Goal: Task Accomplishment & Management: Manage account settings

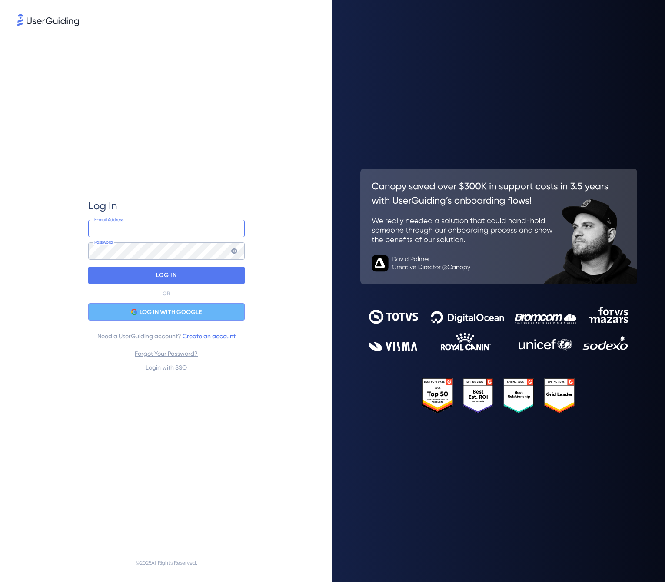
type input "[PERSON_NAME][EMAIL_ADDRESS][DOMAIN_NAME]"
click at [141, 312] on span "LOG IN WITH GOOGLE" at bounding box center [170, 312] width 62 height 10
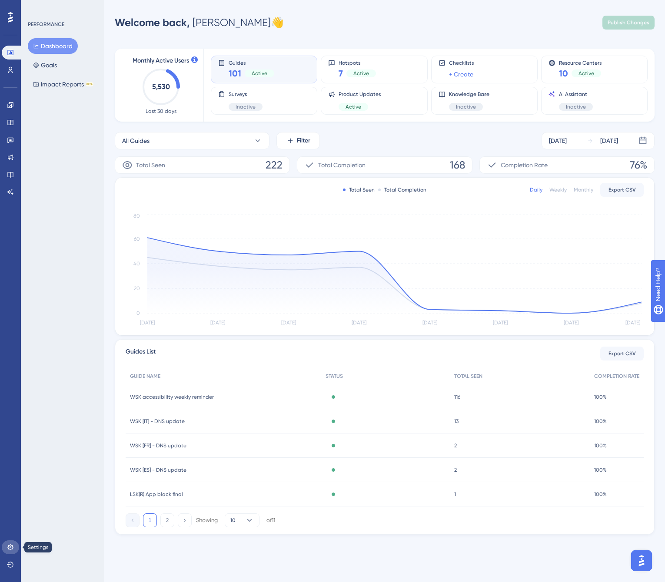
click at [10, 548] on icon at bounding box center [10, 547] width 7 height 7
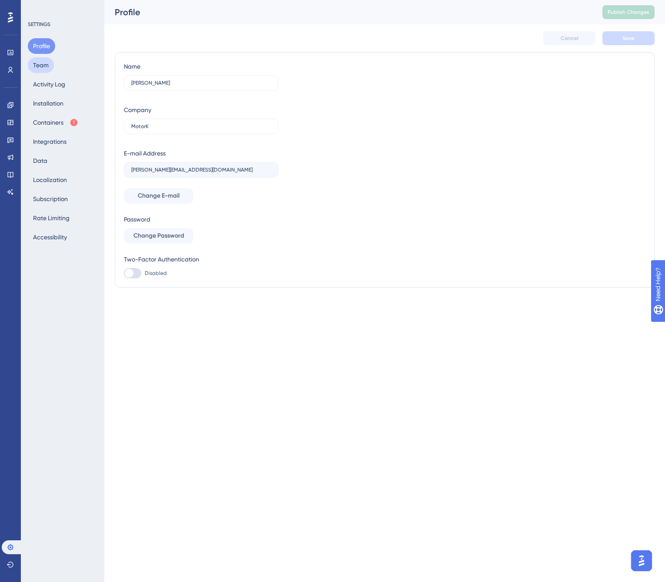
click at [40, 70] on button "Team" at bounding box center [41, 65] width 26 height 16
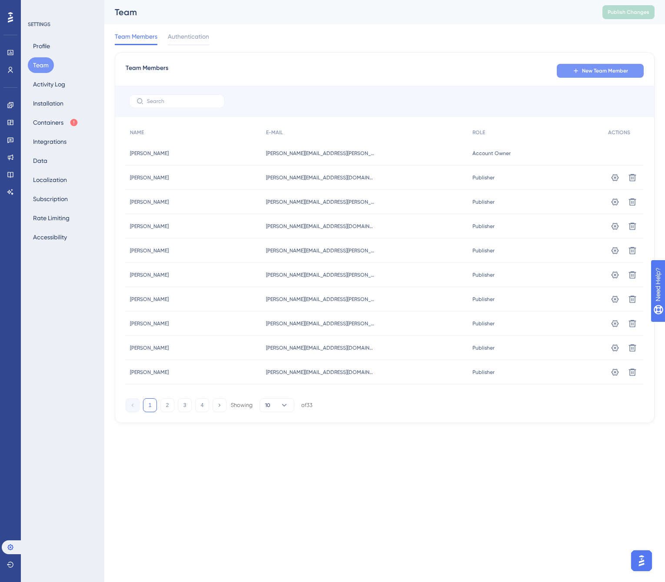
click at [585, 73] on span "New Team Member" at bounding box center [605, 70] width 46 height 7
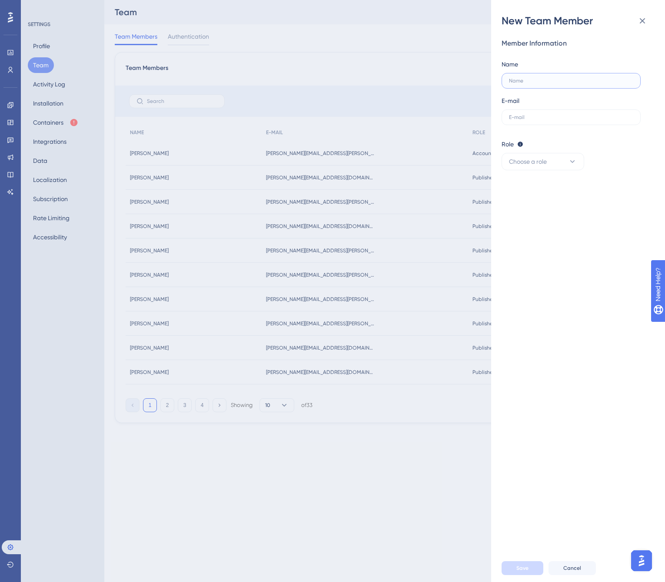
click at [550, 78] on input "text" at bounding box center [571, 81] width 124 height 6
click at [542, 84] on label at bounding box center [570, 81] width 139 height 16
click at [542, 84] on input "text" at bounding box center [571, 81] width 124 height 6
type input "[PERSON_NAME]"
click at [522, 120] on input "text" at bounding box center [571, 117] width 124 height 6
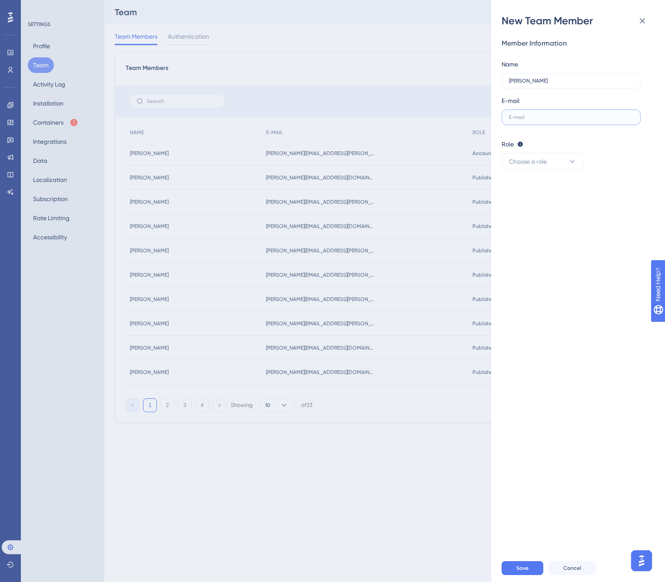
click at [520, 119] on input "text" at bounding box center [571, 117] width 124 height 6
paste input "[PERSON_NAME][EMAIL_ADDRESS][PERSON_NAME][DOMAIN_NAME]"
type input "[PERSON_NAME][EMAIL_ADDRESS][PERSON_NAME][DOMAIN_NAME]"
click at [528, 164] on span "Choose a role" at bounding box center [528, 161] width 38 height 10
click at [535, 223] on div "Editor Editor" at bounding box center [542, 222] width 57 height 17
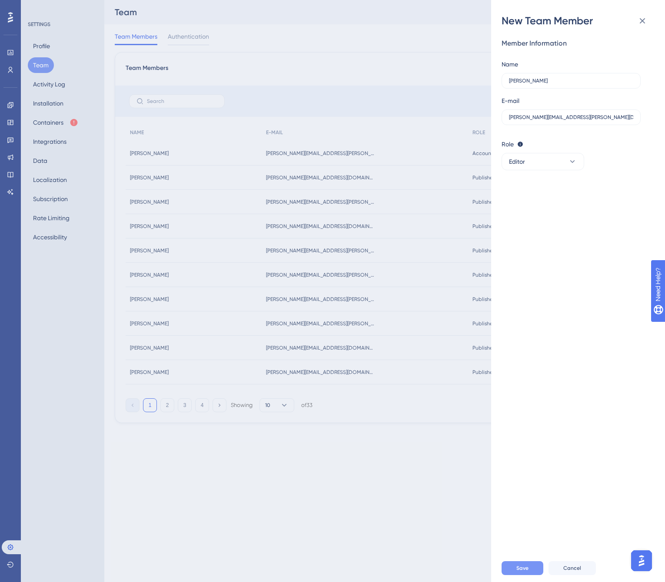
click at [523, 565] on span "Save" at bounding box center [522, 568] width 12 height 7
click at [225, 459] on div "New Team Member Member Information Name [PERSON_NAME] E-mail [PERSON_NAME][EMAI…" at bounding box center [332, 291] width 665 height 582
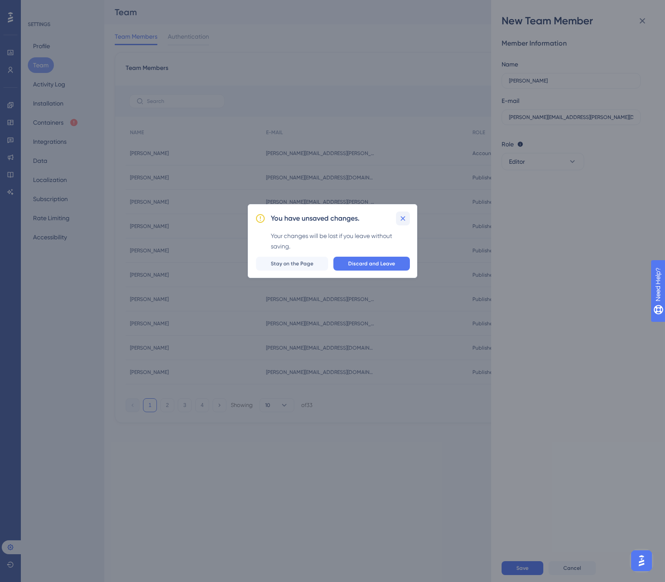
click at [403, 218] on icon at bounding box center [402, 218] width 5 height 5
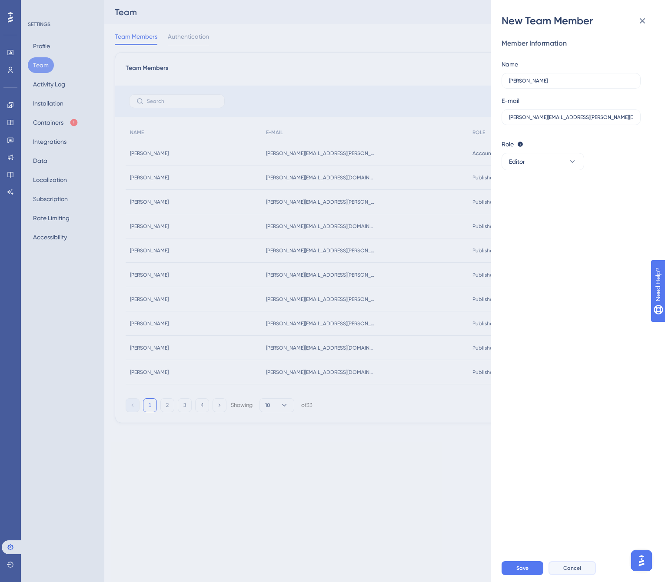
click at [563, 565] on span "Cancel" at bounding box center [572, 568] width 18 height 7
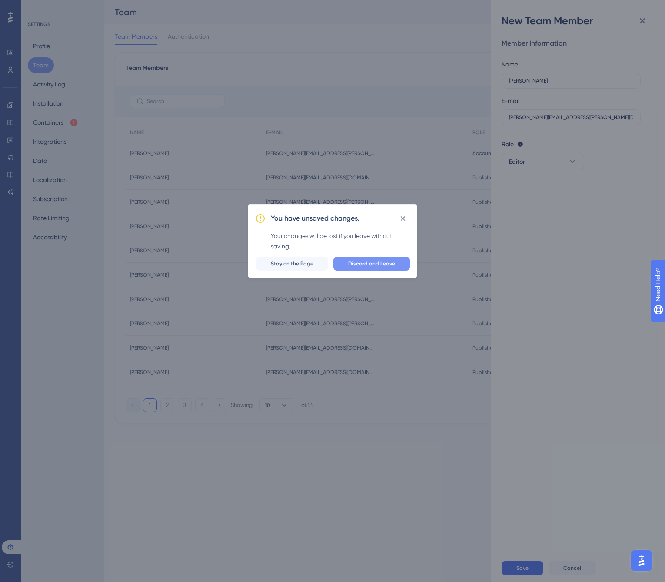
click at [350, 265] on button "Discard and Leave" at bounding box center [371, 264] width 76 height 14
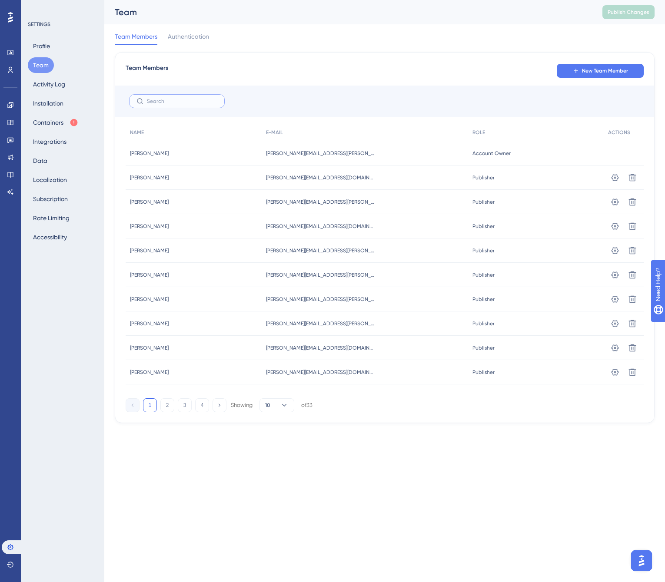
click at [177, 103] on input "text" at bounding box center [182, 101] width 70 height 6
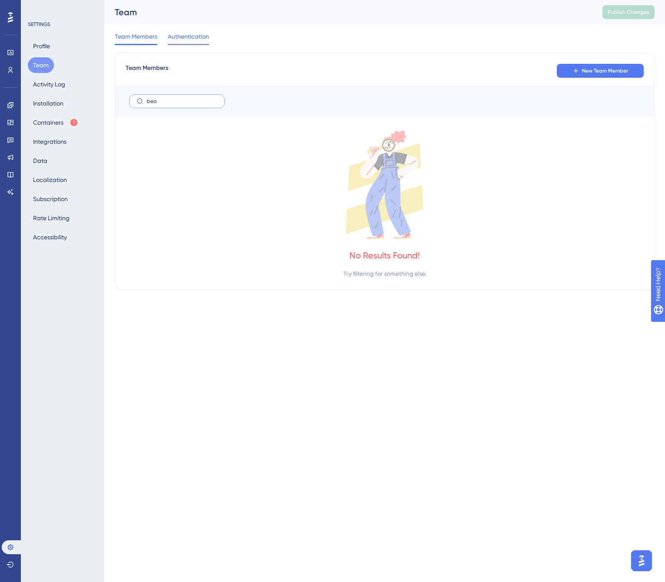
type input "bea"
click at [181, 44] on div at bounding box center [188, 44] width 41 height 1
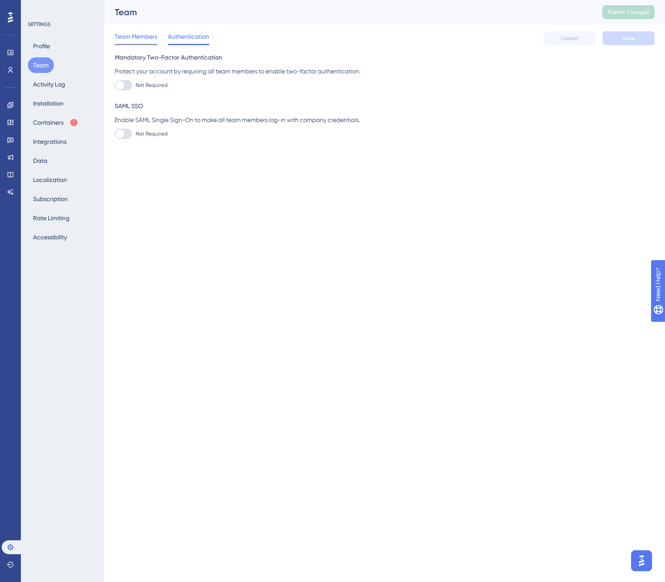
click at [132, 38] on span "Team Members" at bounding box center [136, 36] width 43 height 10
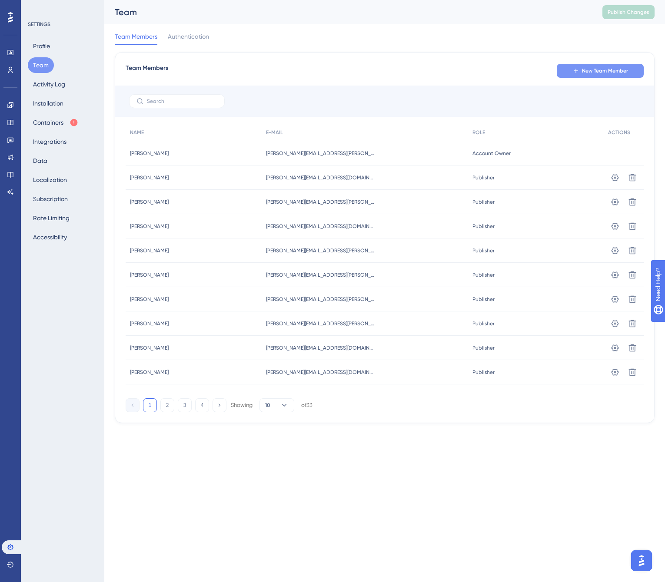
click at [609, 72] on span "New Team Member" at bounding box center [605, 70] width 46 height 7
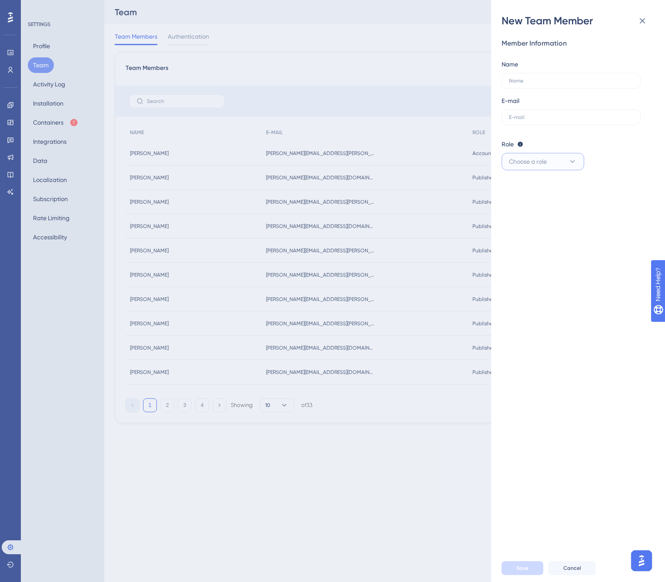
click at [541, 161] on span "Choose a role" at bounding box center [528, 161] width 38 height 10
click at [529, 122] on label at bounding box center [570, 117] width 139 height 16
click at [529, 120] on input "text" at bounding box center [571, 117] width 124 height 6
click at [639, 18] on icon at bounding box center [642, 21] width 10 height 10
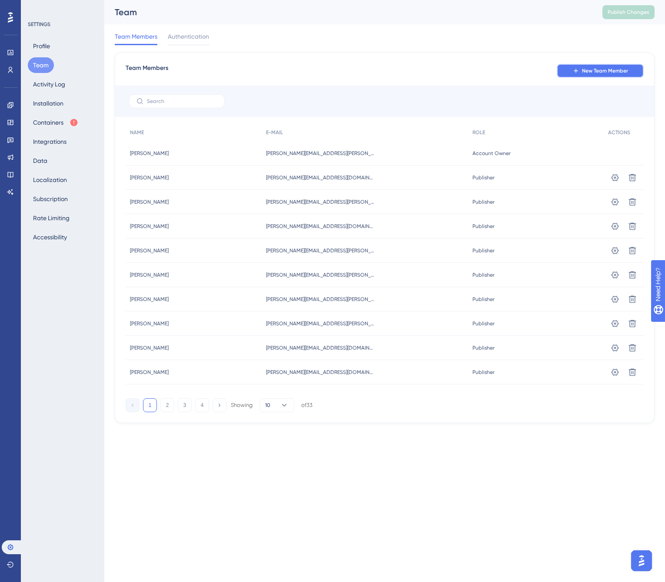
click at [581, 73] on button "New Team Member" at bounding box center [599, 71] width 87 height 14
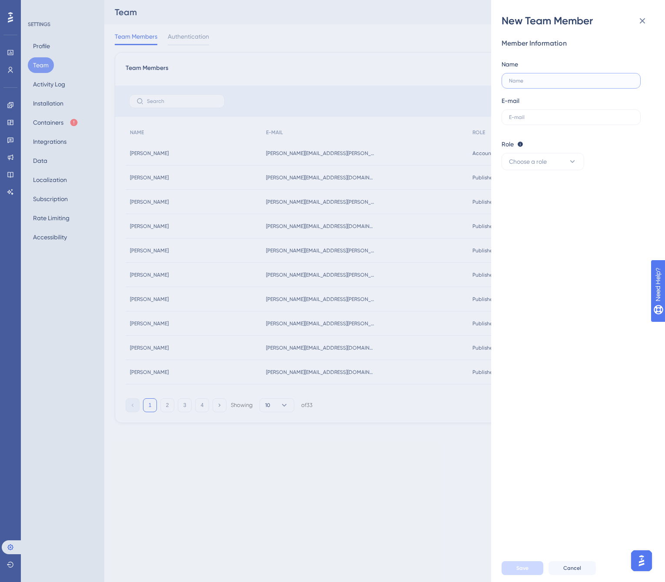
click at [560, 83] on input "text" at bounding box center [571, 81] width 124 height 6
click at [540, 116] on input "text" at bounding box center [571, 117] width 124 height 6
paste input "[PERSON_NAME][EMAIL_ADDRESS][PERSON_NAME][DOMAIN_NAME]"
type input "[PERSON_NAME][EMAIL_ADDRESS][PERSON_NAME][DOMAIN_NAME]"
click at [524, 87] on label at bounding box center [570, 81] width 139 height 16
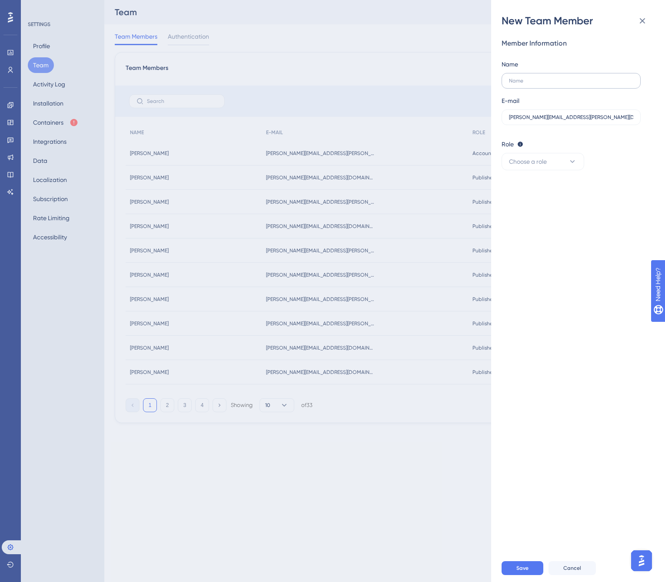
click at [524, 84] on input "text" at bounding box center [571, 81] width 124 height 6
type input "[PERSON_NAME]"
click at [578, 170] on div "Member Information Name [PERSON_NAME] E-mail [PERSON_NAME][EMAIL_ADDRESS][PERSO…" at bounding box center [581, 291] width 160 height 526
click at [574, 165] on icon at bounding box center [572, 161] width 9 height 9
click at [531, 220] on div "Editor Editor" at bounding box center [542, 222] width 57 height 17
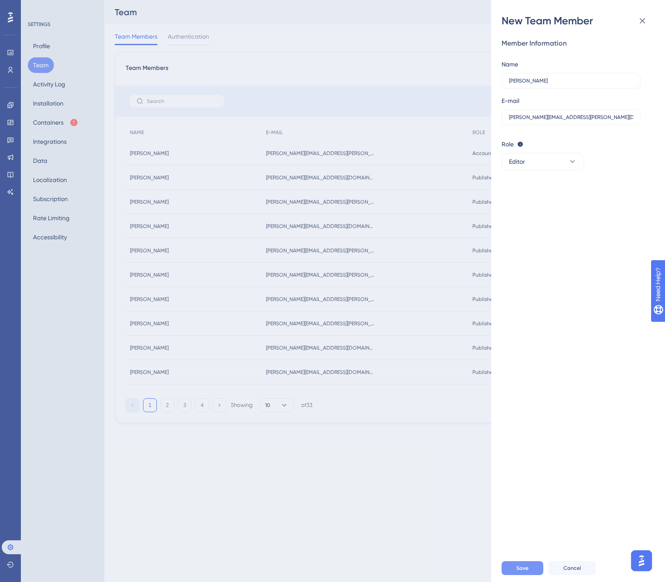
click at [536, 562] on button "Save" at bounding box center [522, 568] width 42 height 14
click at [643, 20] on icon at bounding box center [642, 21] width 10 height 10
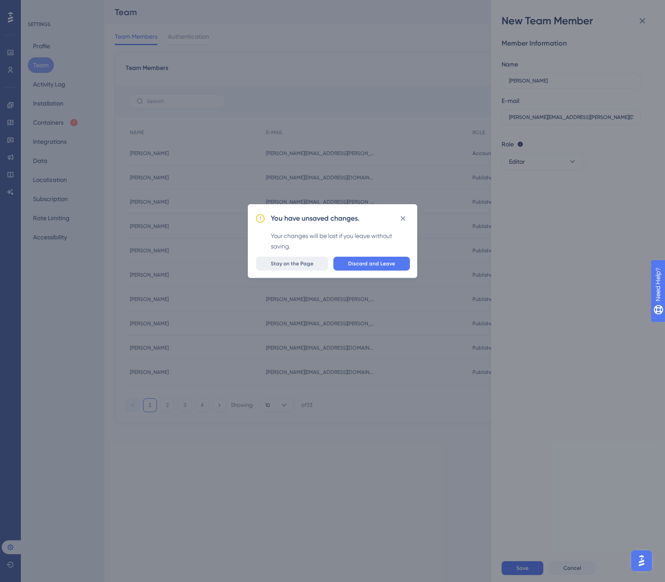
click at [314, 268] on button "Stay on the Page" at bounding box center [292, 264] width 72 height 14
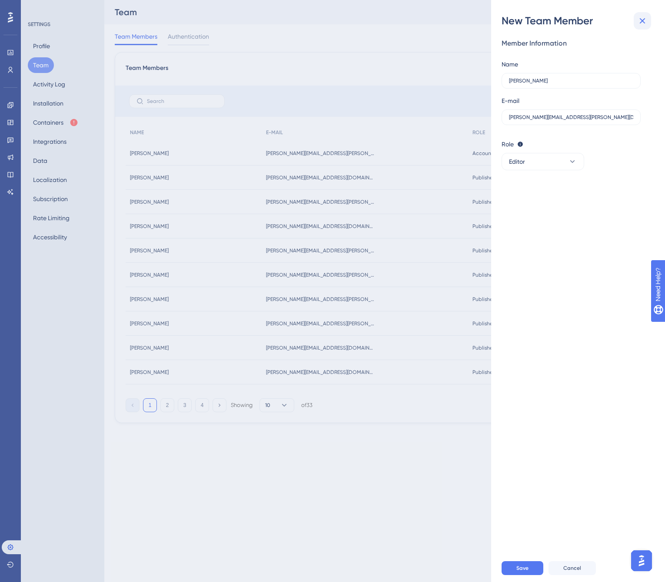
click at [640, 23] on icon at bounding box center [642, 21] width 10 height 10
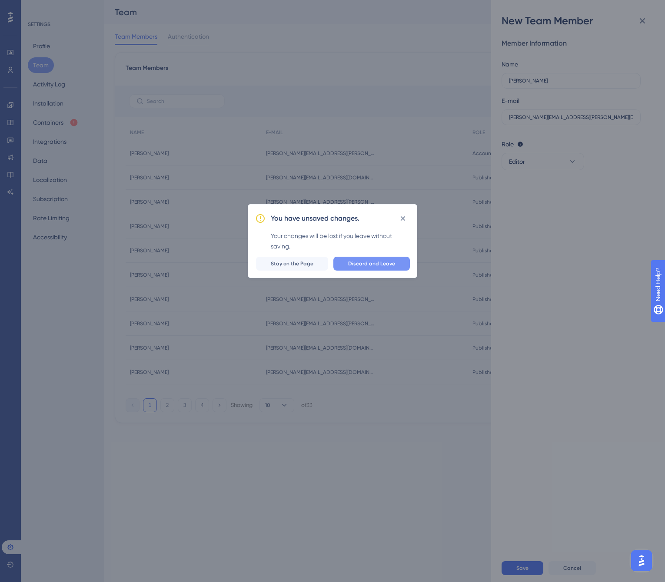
click at [373, 264] on span "Discard and Leave" at bounding box center [371, 263] width 47 height 7
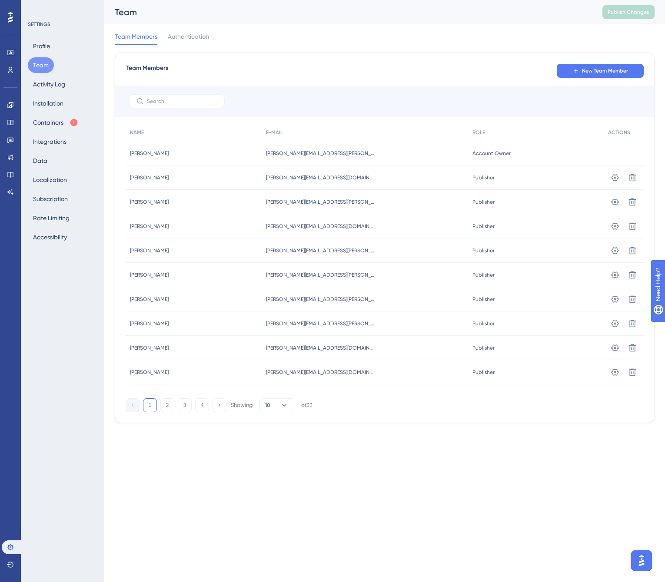
click at [368, 89] on div at bounding box center [384, 101] width 539 height 31
click at [183, 101] on input "text" at bounding box center [182, 101] width 70 height 6
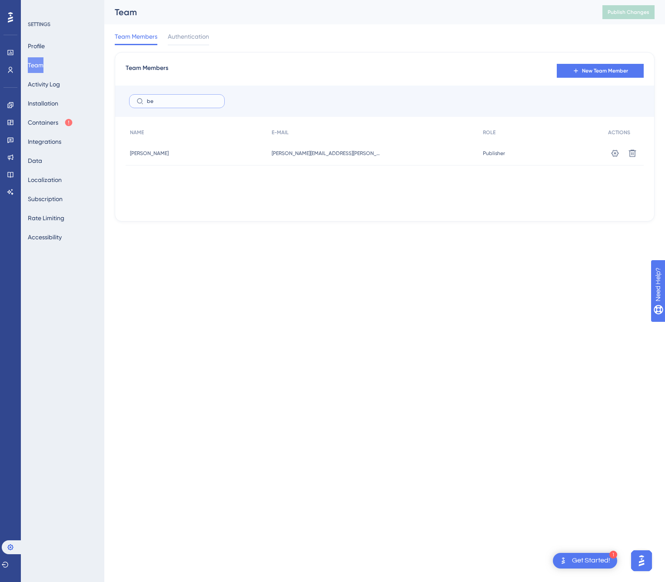
type input "b"
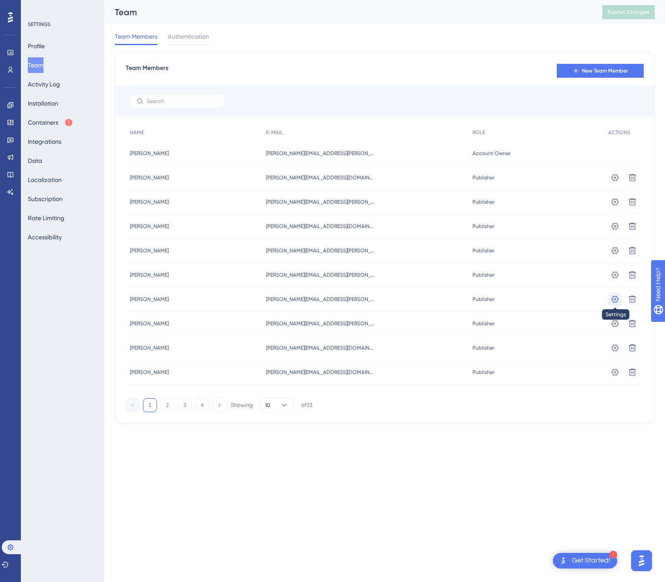
click at [609, 300] on button at bounding box center [615, 299] width 14 height 14
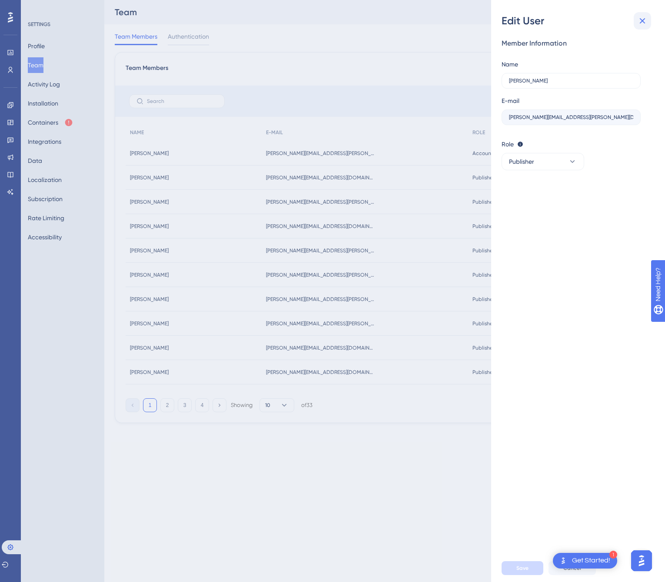
click at [643, 21] on icon at bounding box center [642, 21] width 6 height 6
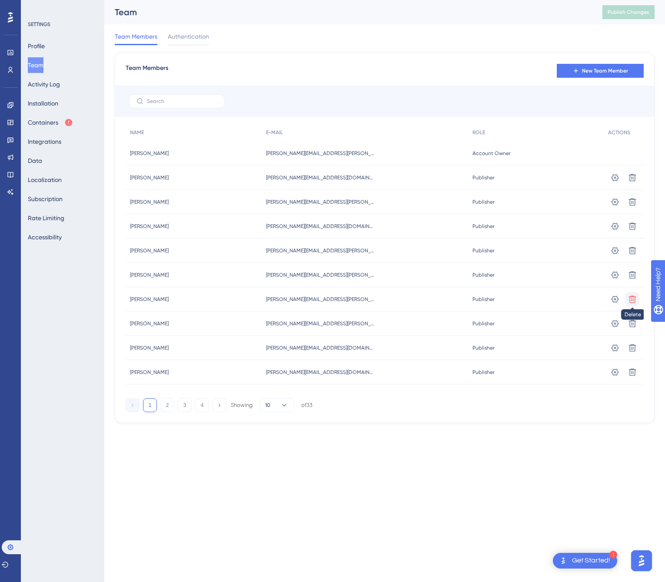
click at [636, 297] on icon at bounding box center [632, 299] width 9 height 9
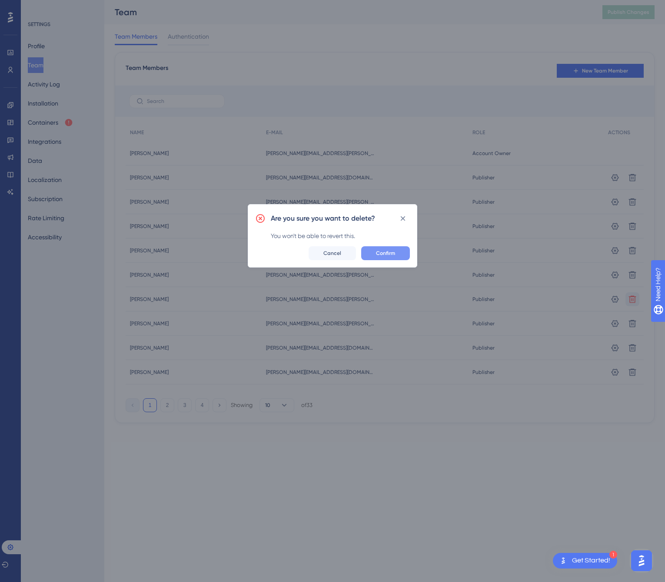
click at [375, 257] on button "Confirm" at bounding box center [385, 253] width 49 height 14
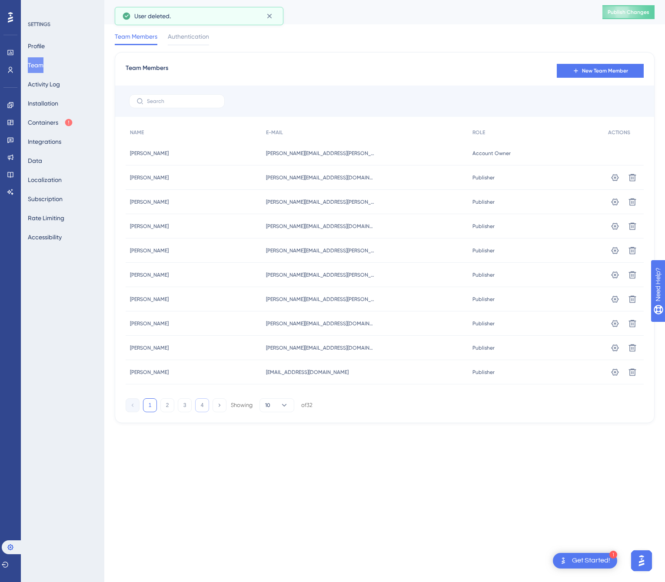
click at [207, 407] on button "4" at bounding box center [202, 405] width 14 height 14
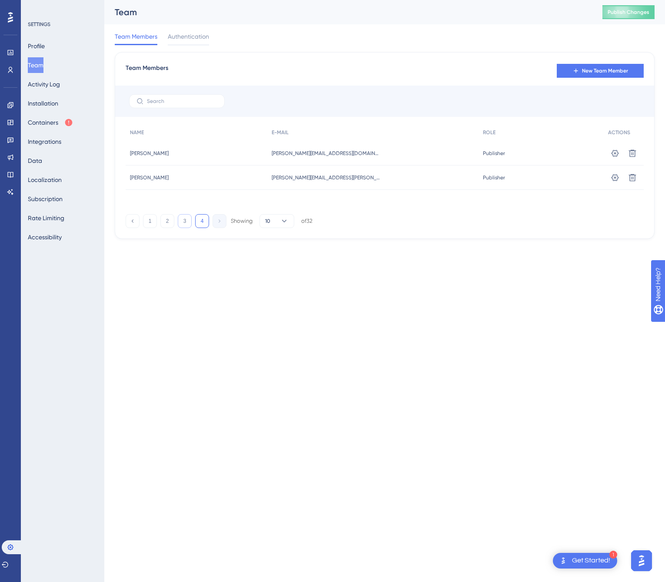
click at [189, 225] on button "3" at bounding box center [185, 221] width 14 height 14
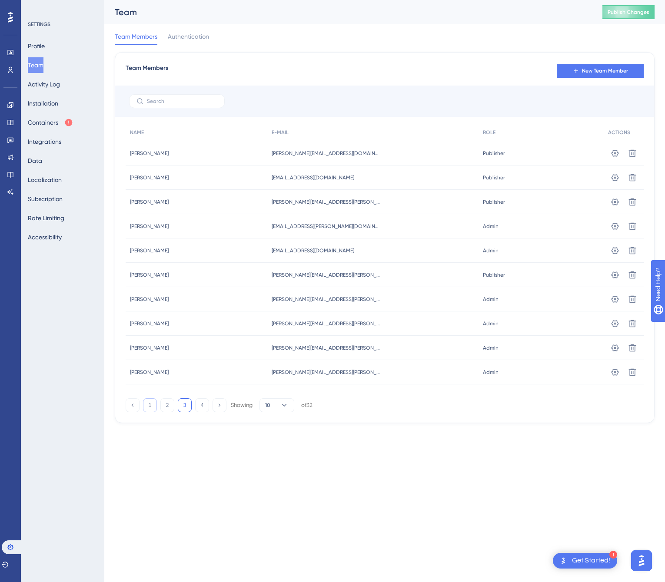
click at [150, 407] on button "1" at bounding box center [150, 405] width 14 height 14
click at [624, 70] on span "New Team Member" at bounding box center [605, 70] width 46 height 7
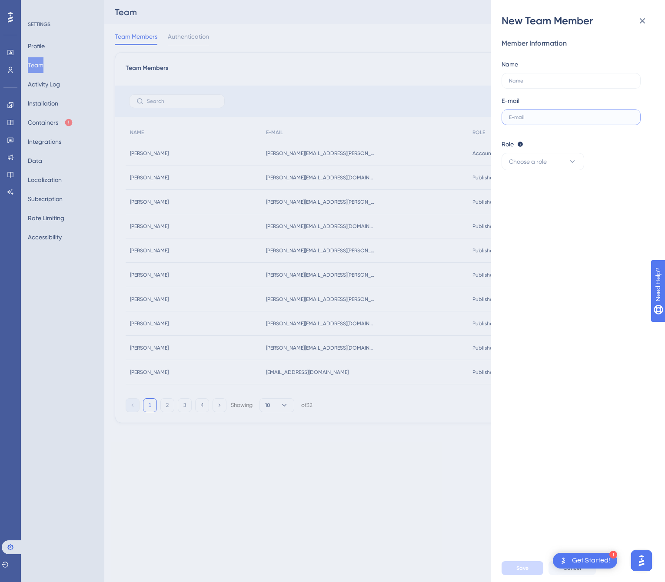
click at [549, 114] on input "text" at bounding box center [571, 117] width 124 height 6
paste input "[PERSON_NAME][EMAIL_ADDRESS][PERSON_NAME][DOMAIN_NAME]"
type input "[PERSON_NAME][EMAIL_ADDRESS][PERSON_NAME][DOMAIN_NAME]"
click at [542, 79] on input "text" at bounding box center [571, 81] width 124 height 6
type input "[PERSON_NAME]"
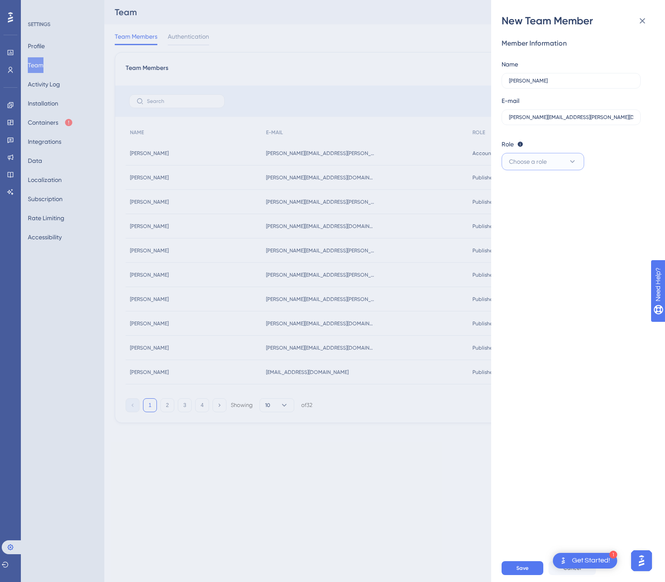
click at [556, 157] on button "Choose a role" at bounding box center [542, 161] width 83 height 17
click at [525, 208] on span "Publisher" at bounding box center [526, 205] width 25 height 10
click at [518, 572] on button "Save" at bounding box center [522, 568] width 42 height 14
click at [513, 571] on button "Save" at bounding box center [522, 568] width 42 height 14
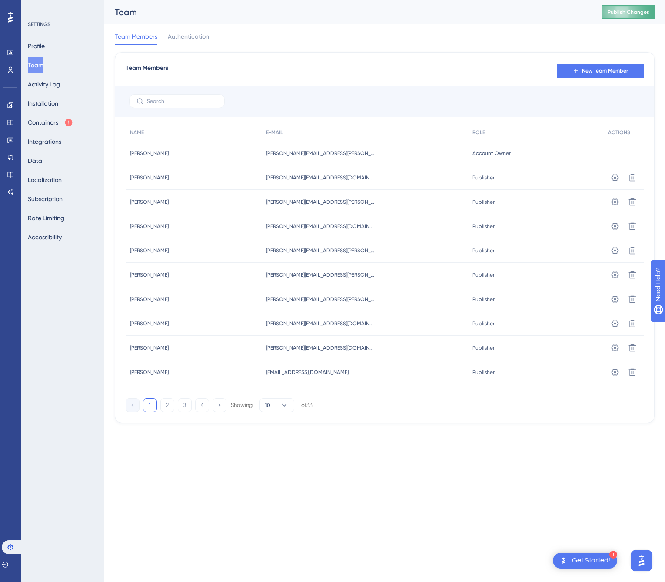
click at [628, 14] on span "Publish Changes" at bounding box center [628, 12] width 42 height 7
